Goal: Task Accomplishment & Management: Use online tool/utility

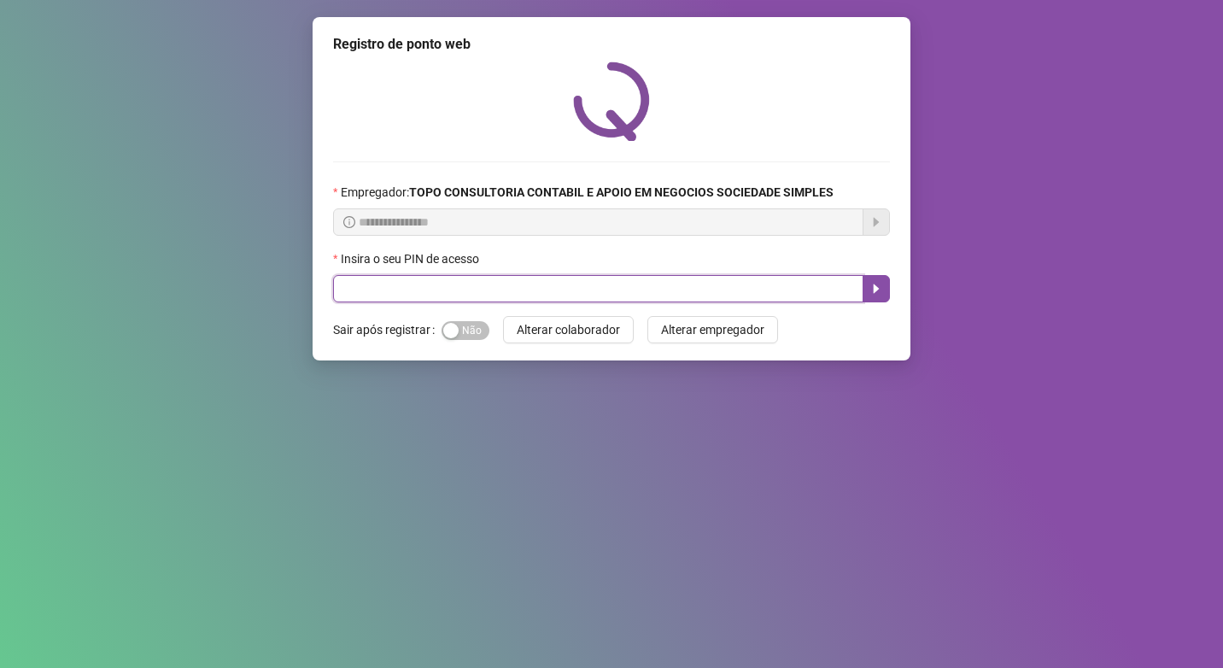
click at [485, 287] on input "text" at bounding box center [598, 288] width 530 height 27
type input "*****"
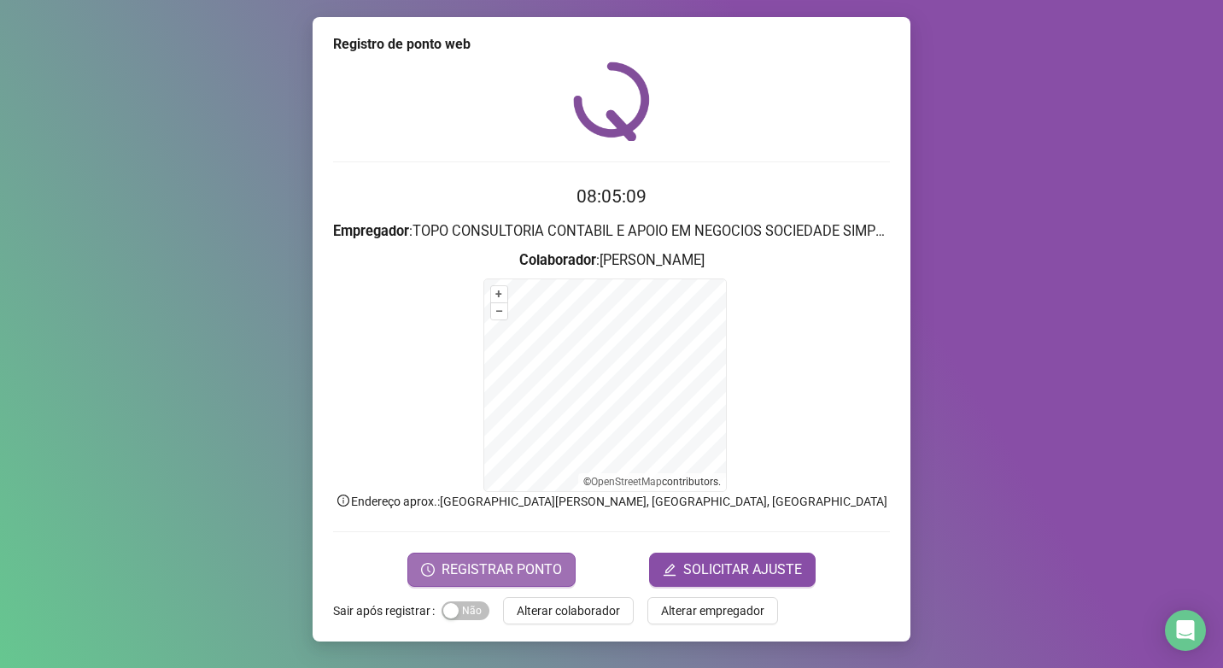
click at [495, 570] on span "REGISTRAR PONTO" at bounding box center [502, 569] width 120 height 21
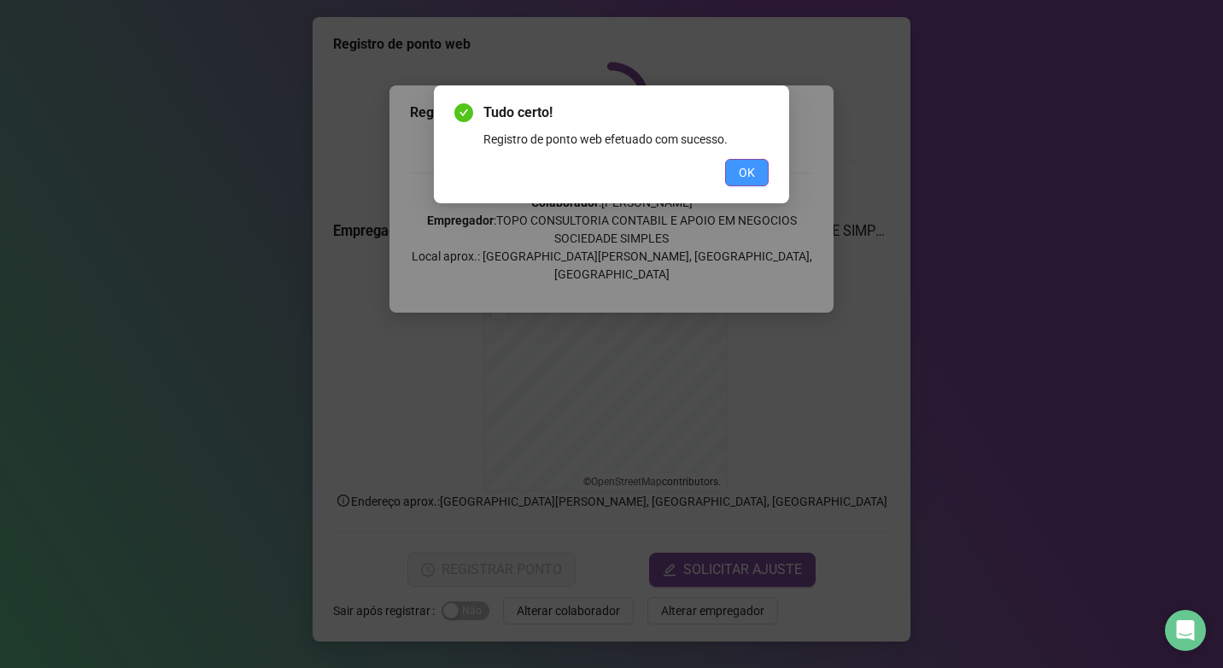
click at [765, 173] on button "OK" at bounding box center [747, 172] width 44 height 27
